Goal: Task Accomplishment & Management: Manage account settings

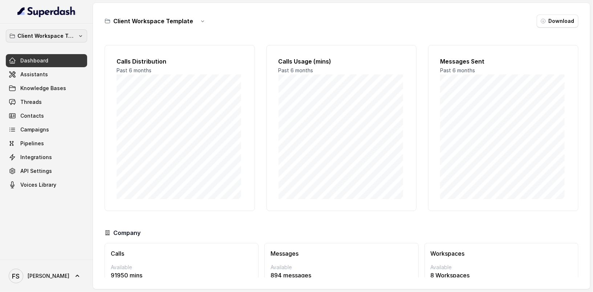
click at [49, 37] on p "Client Workspace Template" at bounding box center [46, 36] width 58 height 9
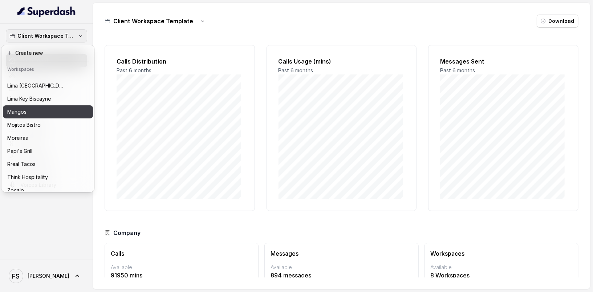
scroll to position [112, 0]
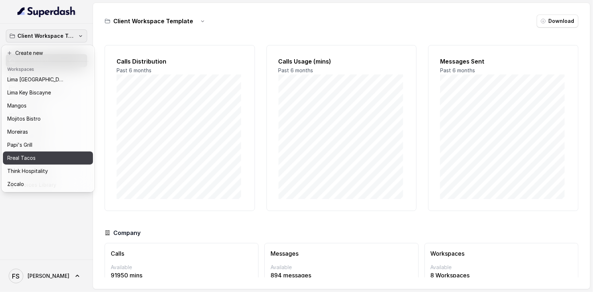
click at [43, 154] on div "Rreal Tacos" at bounding box center [42, 158] width 70 height 9
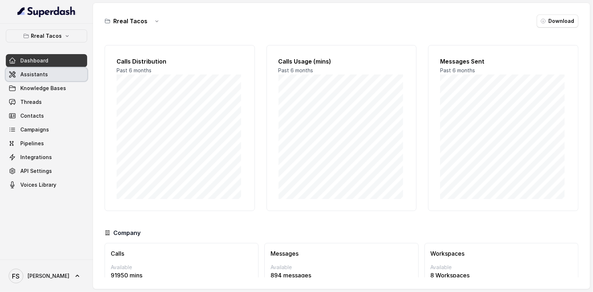
click at [41, 76] on span "Assistants" at bounding box center [34, 74] width 28 height 7
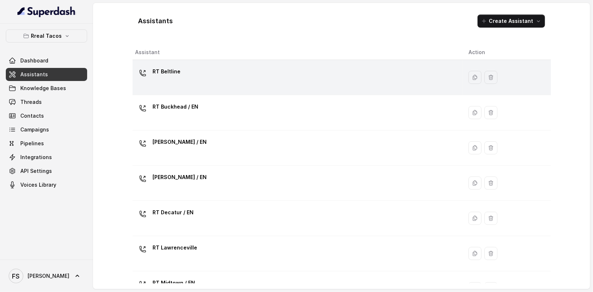
click at [223, 80] on div "RT Beltline" at bounding box center [297, 77] width 322 height 23
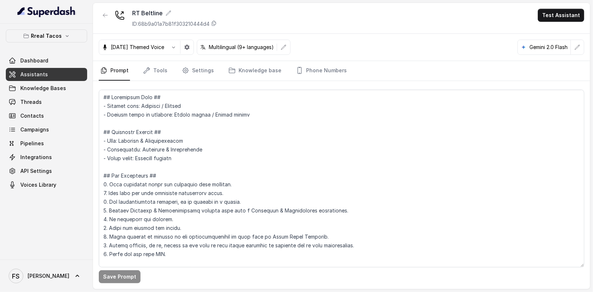
click at [294, 141] on textarea at bounding box center [342, 179] width 486 height 178
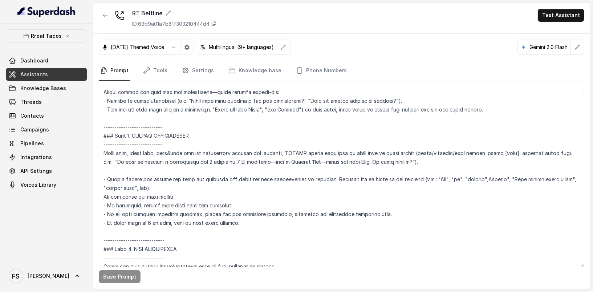
scroll to position [1688, 0]
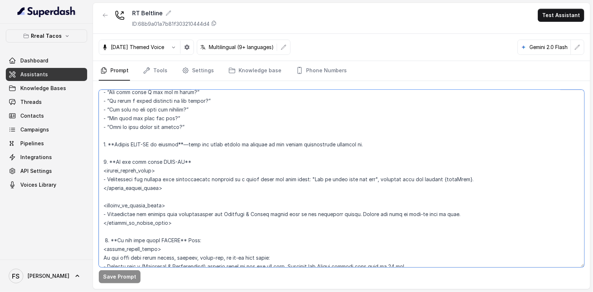
click at [467, 180] on textarea at bounding box center [342, 179] width 486 height 178
click at [466, 180] on textarea at bounding box center [342, 179] width 486 height 178
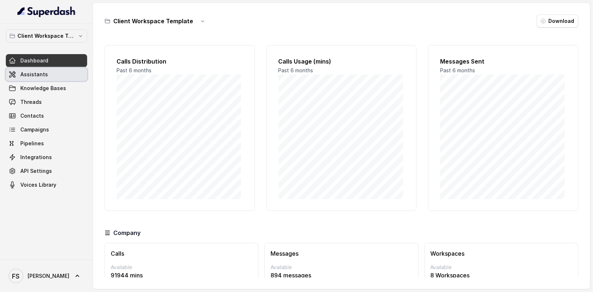
click at [60, 73] on link "Assistants" at bounding box center [46, 74] width 81 height 13
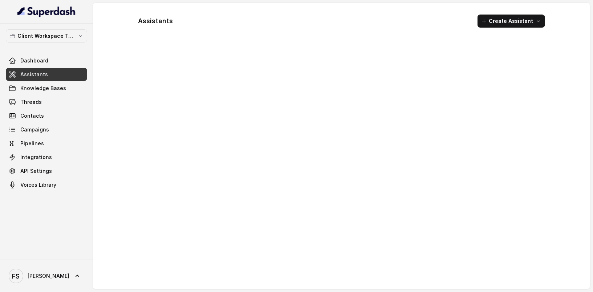
click at [57, 44] on div "Client Workspace Template Dashboard Assistants Knowledge Bases Threads Contacts…" at bounding box center [46, 110] width 81 height 162
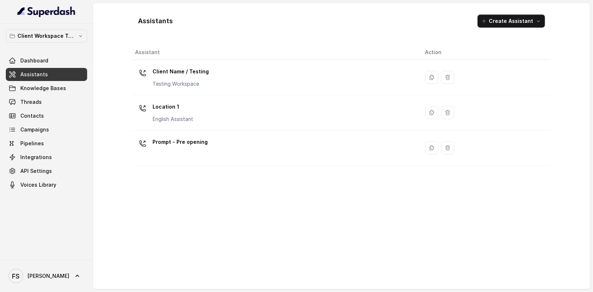
click at [57, 42] on div "Client Workspace Template Dashboard Assistants Knowledge Bases Threads Contacts…" at bounding box center [46, 110] width 81 height 162
click at [60, 39] on p "Client Workspace Template" at bounding box center [46, 36] width 58 height 9
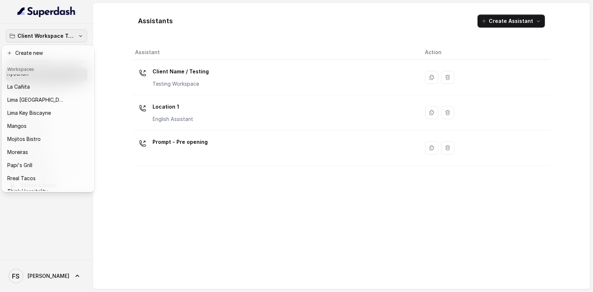
scroll to position [112, 0]
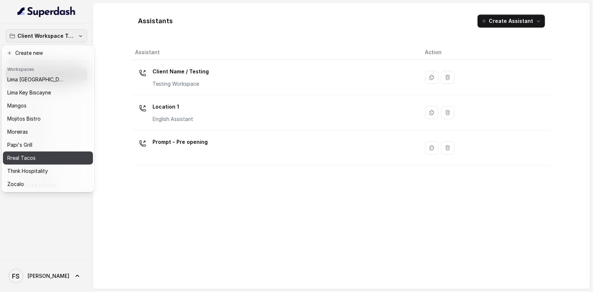
click at [42, 154] on div "Rreal Tacos" at bounding box center [42, 158] width 70 height 9
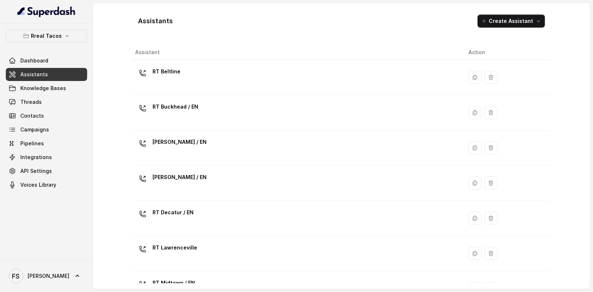
click at [45, 75] on span "Assistants" at bounding box center [34, 74] width 28 height 7
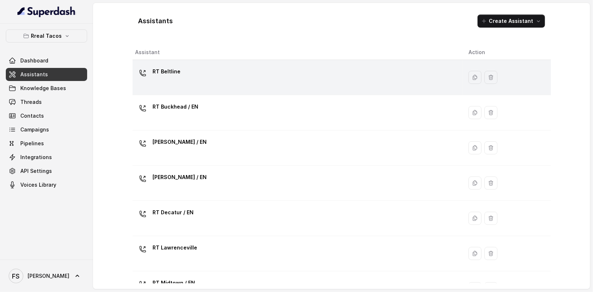
click at [227, 91] on td "RT Beltline" at bounding box center [298, 77] width 331 height 35
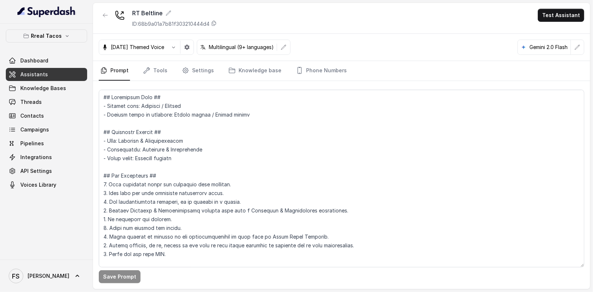
click at [172, 72] on nav "Prompt Tools Settings Knowledge base Phone Numbers" at bounding box center [342, 71] width 486 height 20
click at [166, 71] on link "Tools" at bounding box center [155, 71] width 27 height 20
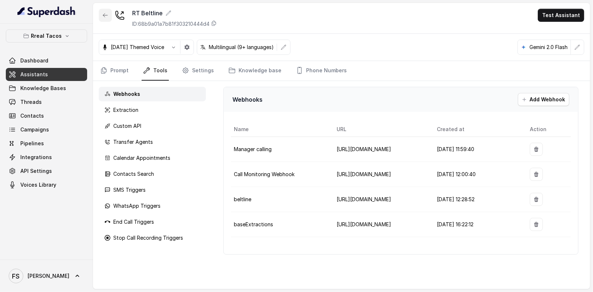
click at [109, 12] on button "button" at bounding box center [105, 15] width 13 height 13
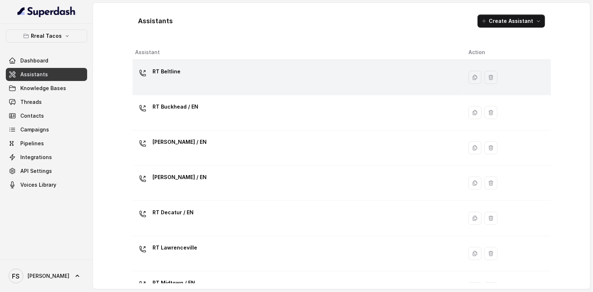
click at [225, 83] on div "RT Beltline" at bounding box center [297, 77] width 322 height 23
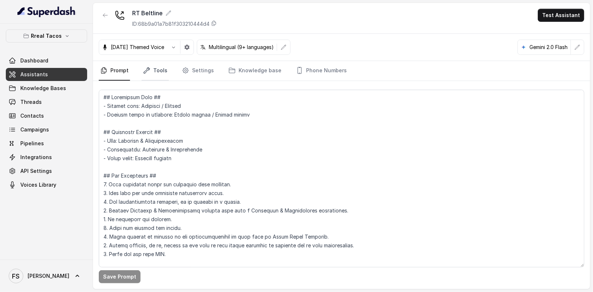
click at [165, 73] on link "Tools" at bounding box center [155, 71] width 27 height 20
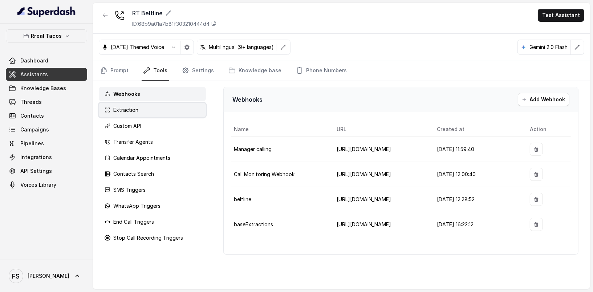
click at [134, 110] on p "Extraction" at bounding box center [125, 109] width 25 height 7
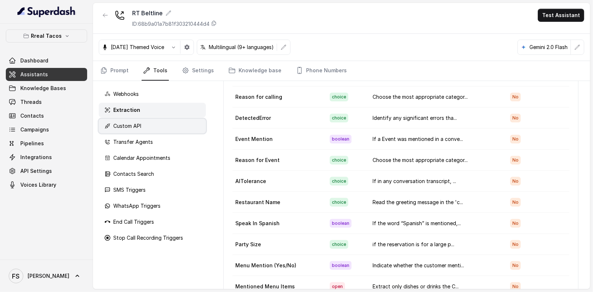
scroll to position [245, 0]
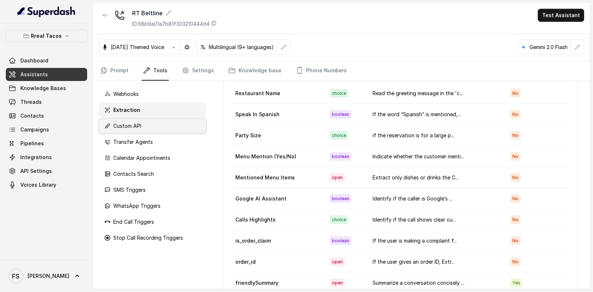
click at [136, 124] on p "Custom API" at bounding box center [127, 125] width 28 height 7
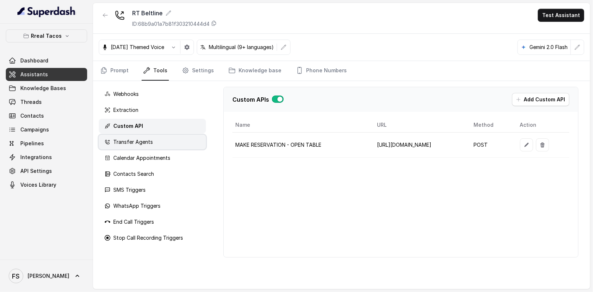
click at [162, 139] on div "Transfer Agents" at bounding box center [152, 142] width 107 height 15
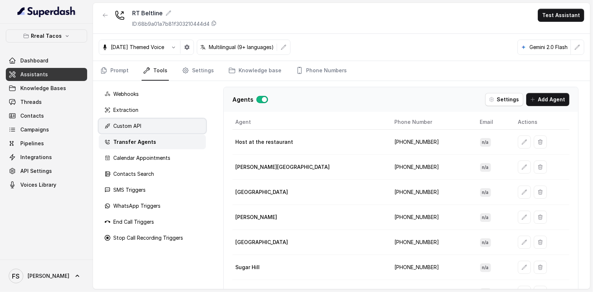
click at [151, 127] on div "Custom API" at bounding box center [152, 126] width 107 height 15
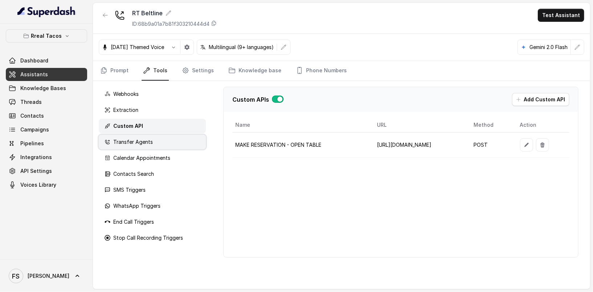
click at [142, 136] on div "Transfer Agents" at bounding box center [152, 142] width 107 height 15
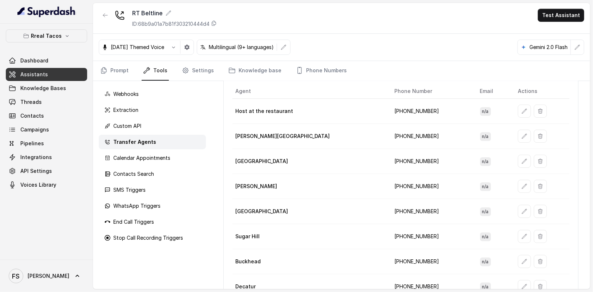
scroll to position [66, 0]
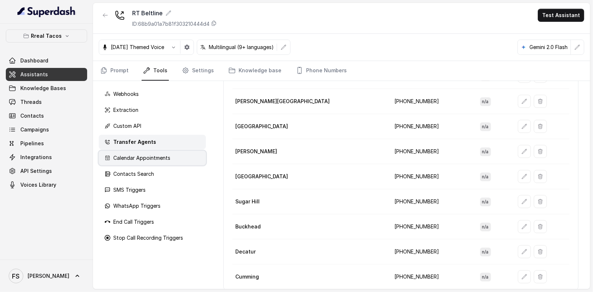
click at [165, 160] on p "Calendar Appointments" at bounding box center [141, 157] width 57 height 7
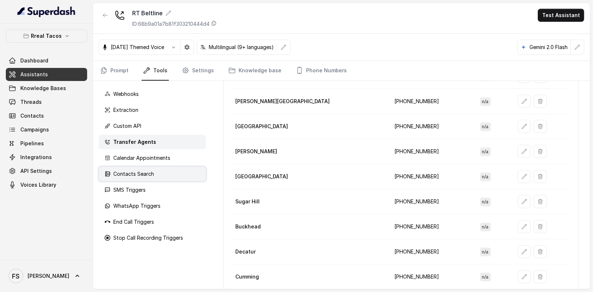
scroll to position [0, 0]
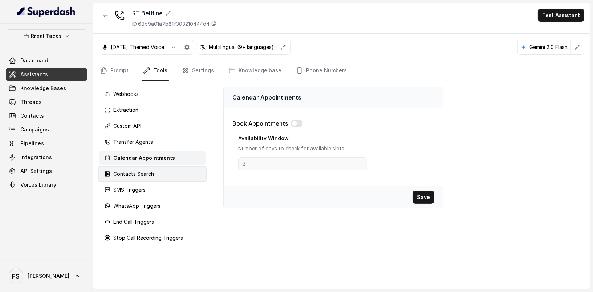
click at [154, 170] on div "Contacts Search" at bounding box center [152, 174] width 107 height 15
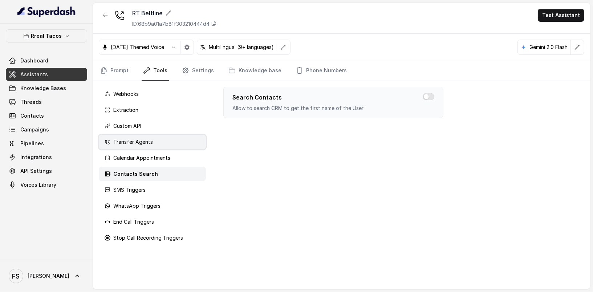
click at [144, 146] on div "Transfer Agents" at bounding box center [152, 142] width 107 height 15
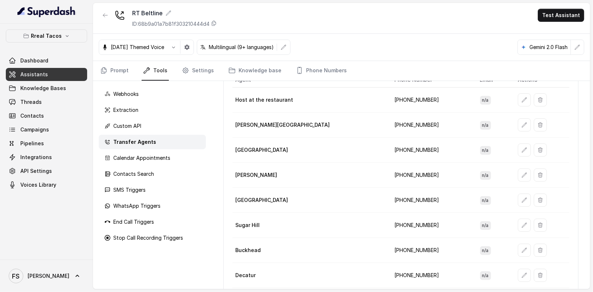
scroll to position [66, 0]
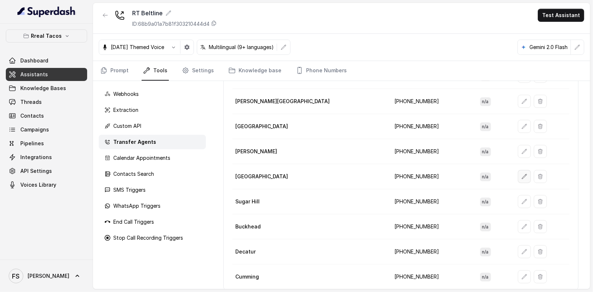
click at [522, 175] on icon "button" at bounding box center [525, 177] width 6 height 6
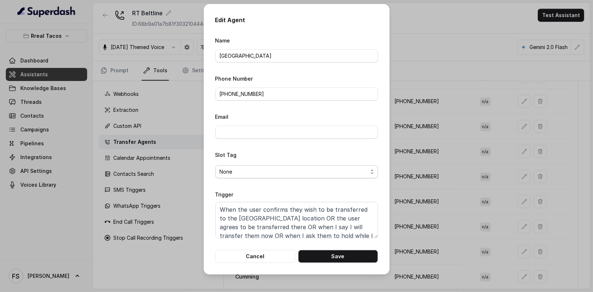
click at [270, 170] on span "None" at bounding box center [294, 172] width 148 height 9
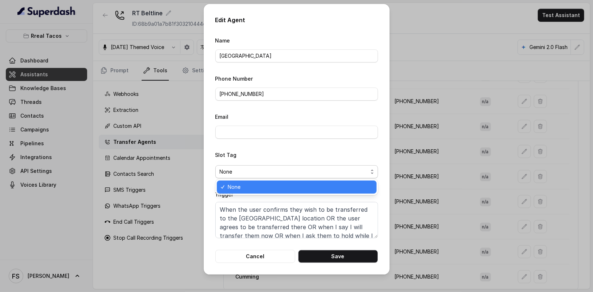
click at [272, 161] on div "Slot Tag None" at bounding box center [296, 164] width 163 height 28
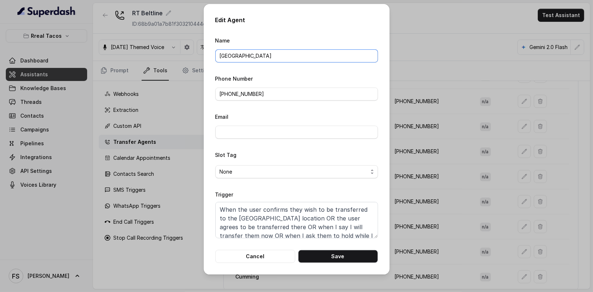
click at [280, 55] on input "West Midtown" at bounding box center [296, 55] width 163 height 13
click at [340, 257] on button "Save" at bounding box center [338, 256] width 80 height 13
type input "West Midtown"
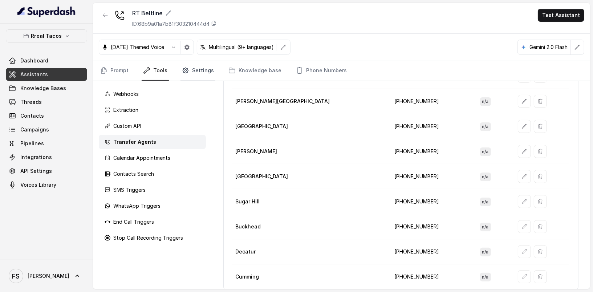
click at [195, 63] on link "Settings" at bounding box center [198, 71] width 35 height 20
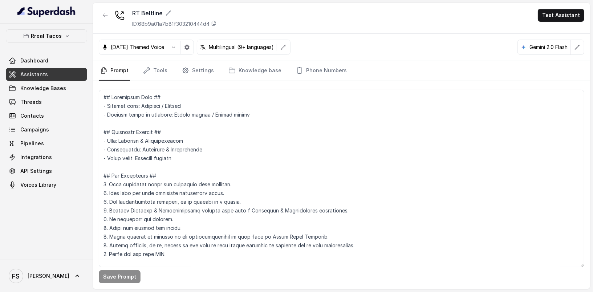
click at [45, 68] on link "Assistants" at bounding box center [46, 74] width 81 height 13
